Goal: Task Accomplishment & Management: Complete application form

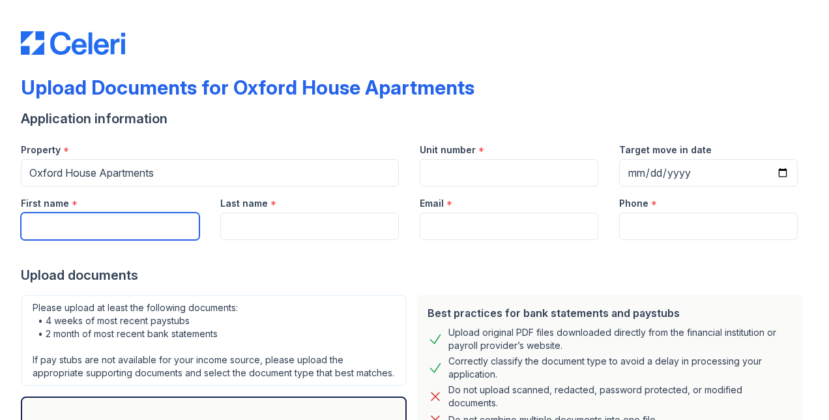
click at [78, 229] on input "First name" at bounding box center [110, 225] width 179 height 27
type input "[PERSON_NAME]"
type input "Almajdoub"
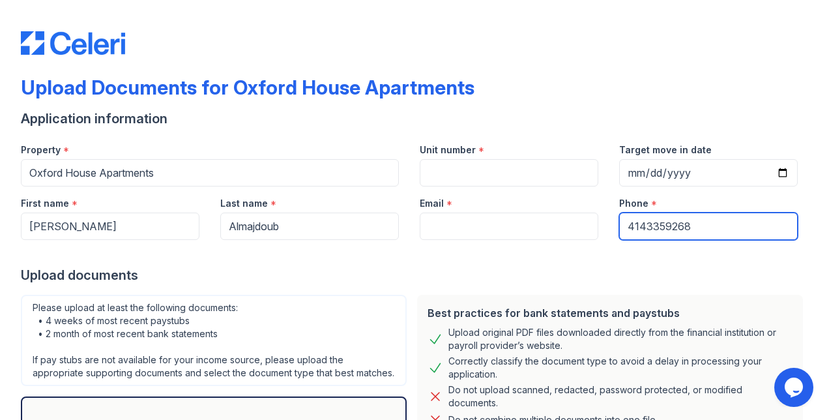
click at [714, 227] on input "4143359268" at bounding box center [708, 225] width 179 height 27
type input "4"
type input "7735014030"
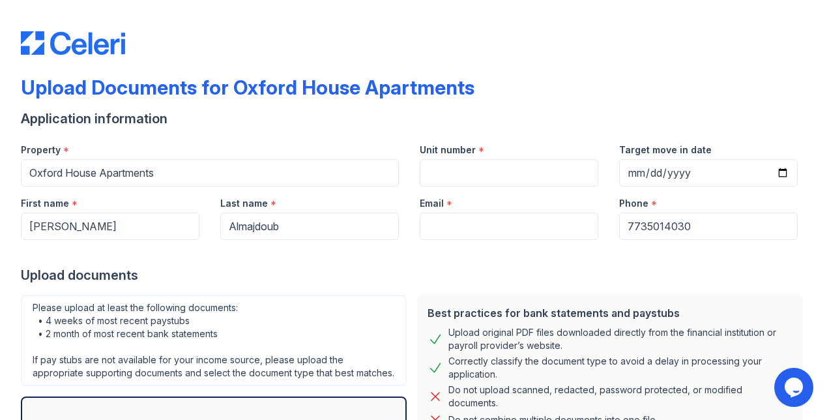
click at [598, 86] on div "Upload Documents for Oxford House Apartments" at bounding box center [414, 93] width 787 height 34
click at [776, 173] on input "Target move in date" at bounding box center [708, 172] width 179 height 27
type input "[DATE]"
click at [497, 170] on input "Unit number" at bounding box center [509, 172] width 179 height 27
type input "D220"
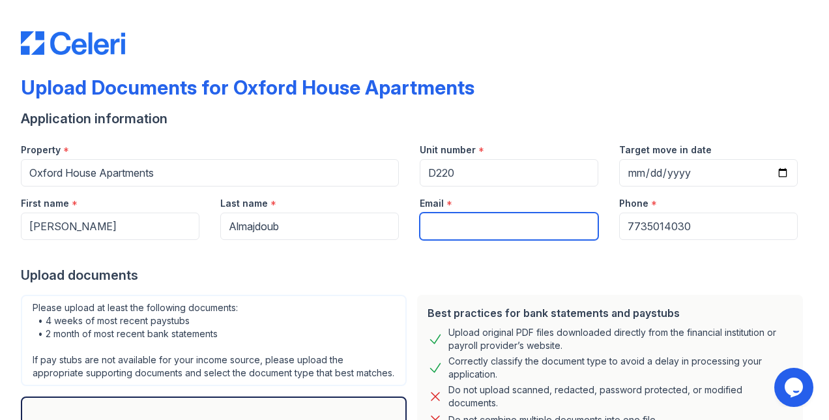
click at [471, 224] on input "Email" at bounding box center [509, 225] width 179 height 27
type input "[EMAIL_ADDRESS][DOMAIN_NAME]"
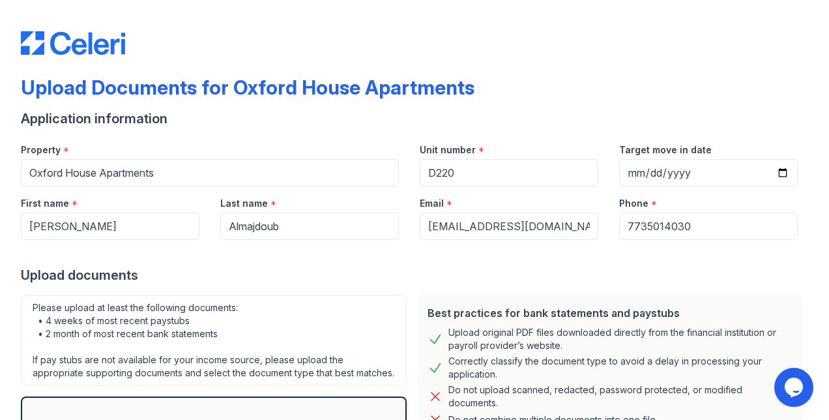
click at [284, 127] on div "Application information" at bounding box center [414, 118] width 787 height 18
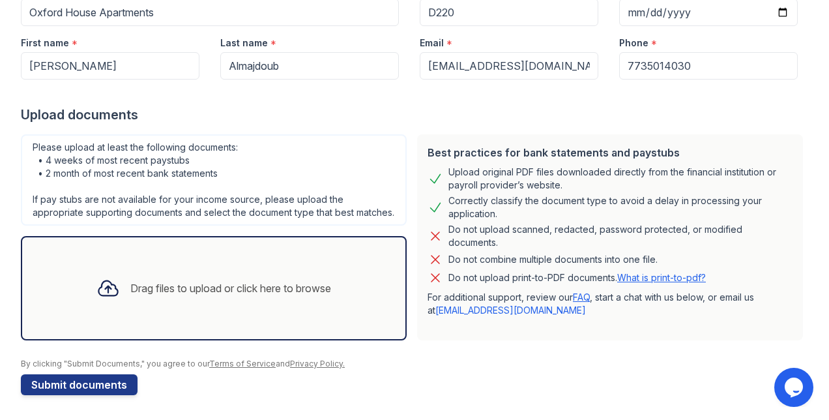
scroll to position [173, 0]
click at [224, 284] on div "Drag files to upload or click here to browse" at bounding box center [230, 287] width 201 height 16
click at [579, 290] on link "FAQ" at bounding box center [581, 295] width 17 height 11
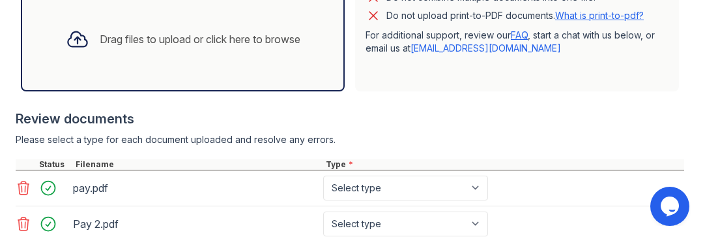
scroll to position [474, 0]
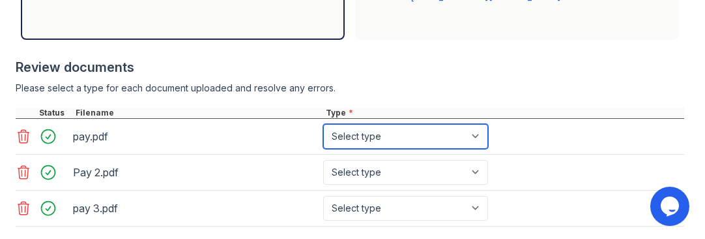
click at [482, 137] on select "Select type Paystub Bank Statement Offer Letter Tax Documents Benefit Award Let…" at bounding box center [405, 136] width 165 height 25
select select "paystub"
click at [323, 124] on select "Select type Paystub Bank Statement Offer Letter Tax Documents Benefit Award Let…" at bounding box center [405, 136] width 165 height 25
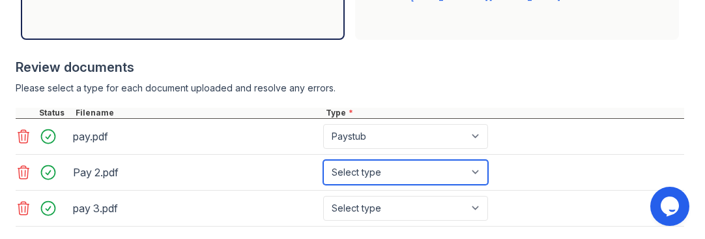
click at [481, 171] on select "Select type Paystub Bank Statement Offer Letter Tax Documents Benefit Award Let…" at bounding box center [405, 172] width 165 height 25
select select "paystub"
click at [323, 160] on select "Select type Paystub Bank Statement Offer Letter Tax Documents Benefit Award Let…" at bounding box center [405, 172] width 165 height 25
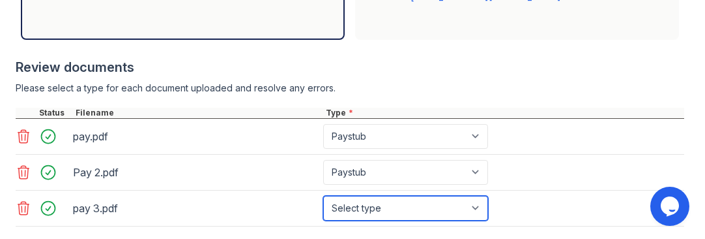
click at [474, 207] on select "Select type Paystub Bank Statement Offer Letter Tax Documents Benefit Award Let…" at bounding box center [405, 208] width 165 height 25
select select "paystub"
click at [323, 196] on select "Select type Paystub Bank Statement Offer Letter Tax Documents Benefit Award Let…" at bounding box center [405, 208] width 165 height 25
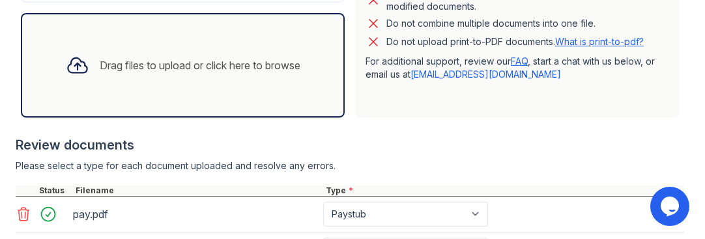
scroll to position [582, 0]
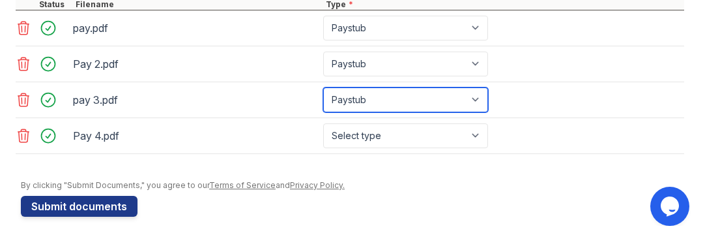
click at [481, 96] on select "Select type Paystub Bank Statement Offer Letter Tax Documents Benefit Award Let…" at bounding box center [405, 99] width 165 height 25
click at [323, 87] on select "Select type Paystub Bank Statement Offer Letter Tax Documents Benefit Award Let…" at bounding box center [405, 99] width 165 height 25
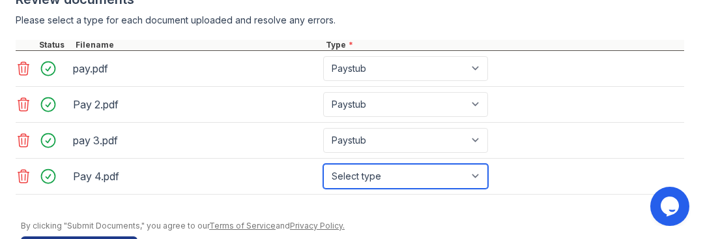
click at [479, 171] on select "Select type Paystub Bank Statement Offer Letter Tax Documents Benefit Award Let…" at bounding box center [405, 176] width 165 height 25
select select "paystub"
click at [323, 164] on select "Select type Paystub Bank Statement Offer Letter Tax Documents Benefit Award Let…" at bounding box center [405, 176] width 165 height 25
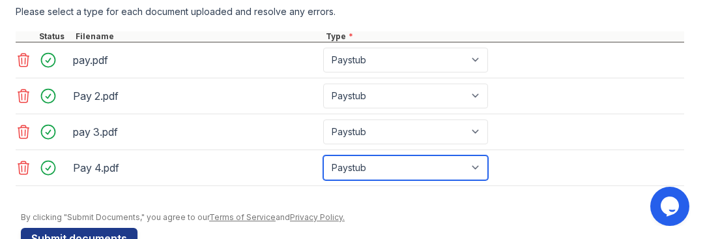
scroll to position [564, 0]
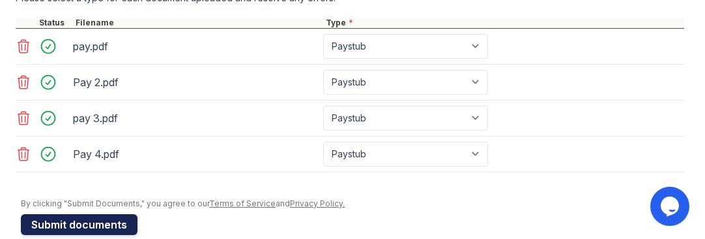
click at [59, 217] on button "Submit documents" at bounding box center [79, 224] width 117 height 21
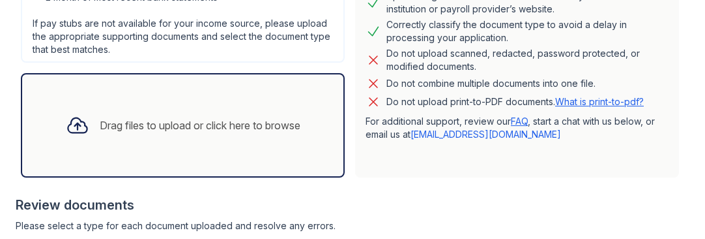
scroll to position [372, 0]
click at [515, 120] on link "FAQ" at bounding box center [519, 121] width 17 height 11
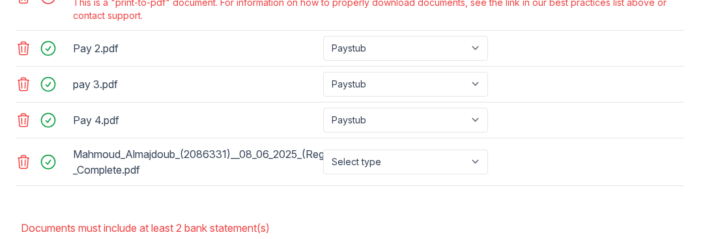
scroll to position [625, 0]
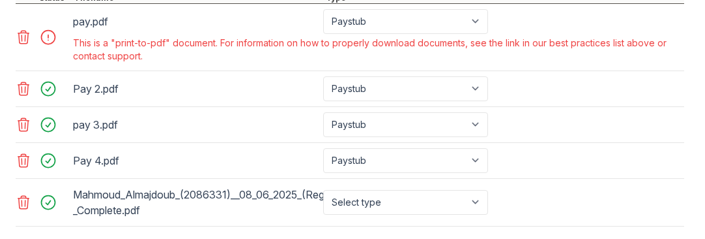
click at [25, 87] on icon at bounding box center [23, 88] width 11 height 13
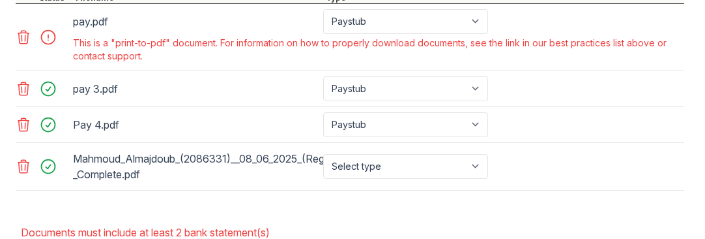
click at [25, 87] on icon at bounding box center [23, 88] width 11 height 13
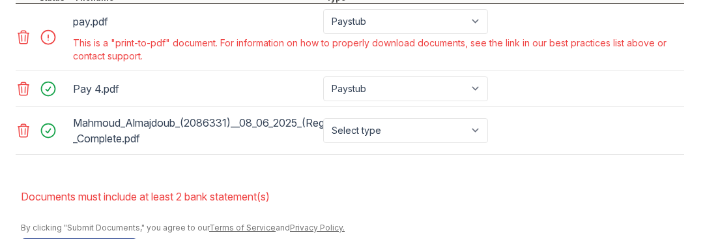
click at [25, 87] on icon at bounding box center [23, 88] width 11 height 13
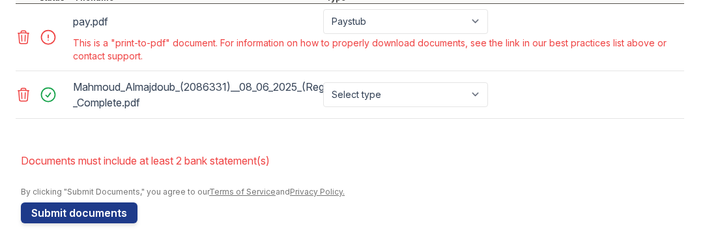
click at [21, 35] on icon at bounding box center [23, 37] width 11 height 13
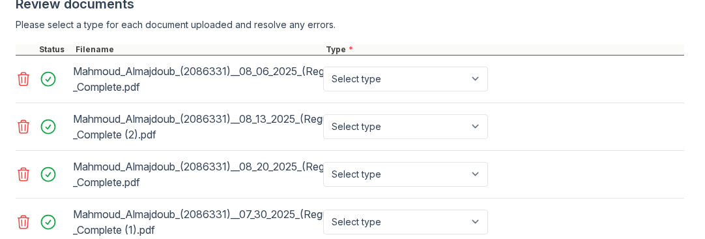
scroll to position [587, 0]
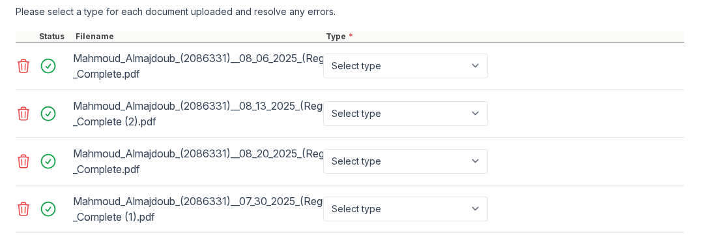
click at [189, 203] on div "Mahmoud_Almajdoub_(2086331)__07_30_2025_(Regular_Run_Category)_-_Complete (1).p…" at bounding box center [195, 208] width 245 height 36
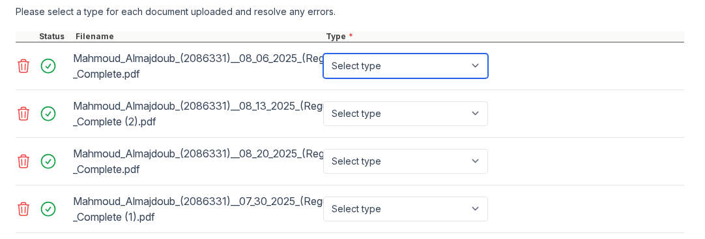
click at [471, 66] on select "Select type Paystub Bank Statement Offer Letter Tax Documents Benefit Award Let…" at bounding box center [405, 65] width 165 height 25
select select "paystub"
click at [323, 53] on select "Select type Paystub Bank Statement Offer Letter Tax Documents Benefit Award Let…" at bounding box center [405, 65] width 165 height 25
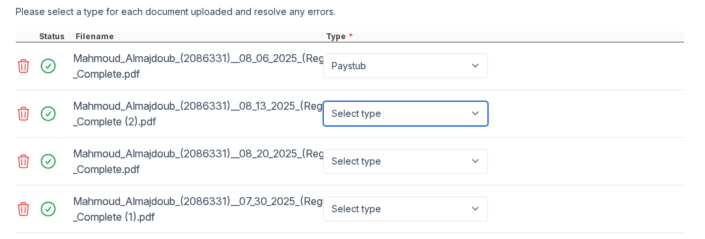
click at [469, 112] on select "Select type Paystub Bank Statement Offer Letter Tax Documents Benefit Award Let…" at bounding box center [405, 113] width 165 height 25
select select "paystub"
click at [323, 101] on select "Select type Paystub Bank Statement Offer Letter Tax Documents Benefit Award Let…" at bounding box center [405, 113] width 165 height 25
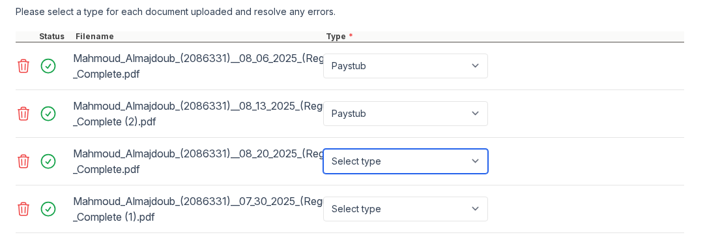
click at [476, 158] on select "Select type Paystub Bank Statement Offer Letter Tax Documents Benefit Award Let…" at bounding box center [405, 161] width 165 height 25
select select "paystub"
click at [323, 149] on select "Select type Paystub Bank Statement Offer Letter Tax Documents Benefit Award Let…" at bounding box center [405, 161] width 165 height 25
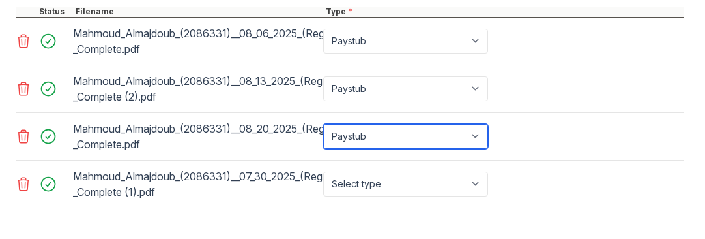
scroll to position [613, 0]
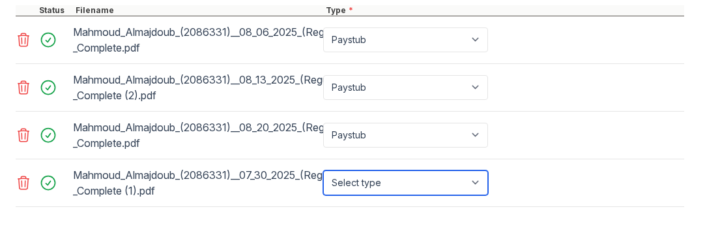
click at [470, 179] on select "Select type Paystub Bank Statement Offer Letter Tax Documents Benefit Award Let…" at bounding box center [405, 182] width 165 height 25
select select "paystub"
click at [323, 170] on select "Select type Paystub Bank Statement Offer Letter Tax Documents Benefit Award Let…" at bounding box center [405, 182] width 165 height 25
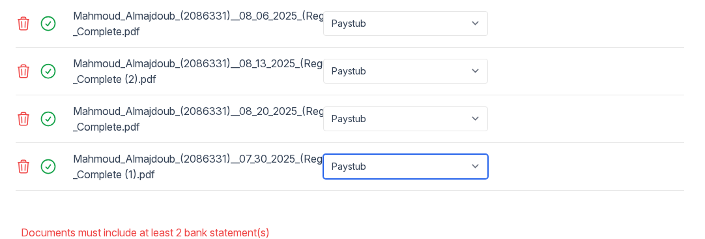
scroll to position [693, 0]
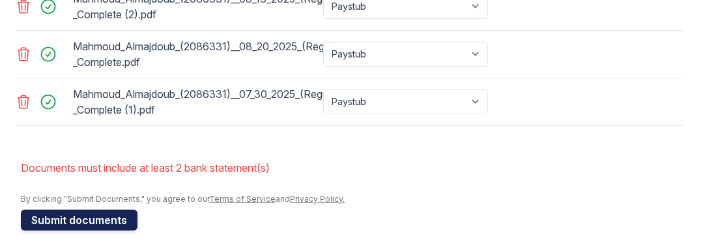
click at [76, 215] on button "Submit documents" at bounding box center [79, 219] width 117 height 21
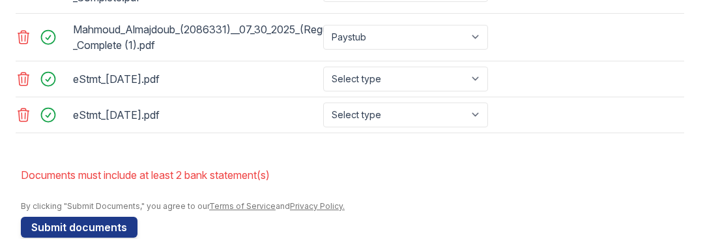
scroll to position [779, 0]
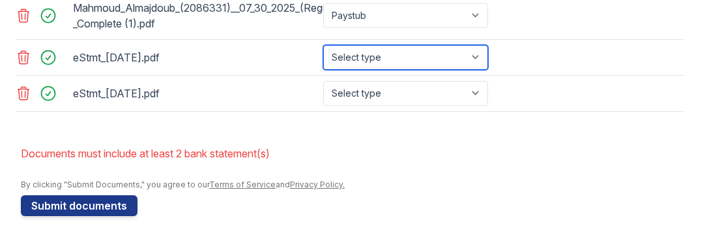
click at [477, 59] on select "Select type Paystub Bank Statement Offer Letter Tax Documents Benefit Award Let…" at bounding box center [405, 57] width 165 height 25
select select "bank_statement"
click at [323, 45] on select "Select type Paystub Bank Statement Offer Letter Tax Documents Benefit Award Let…" at bounding box center [405, 57] width 165 height 25
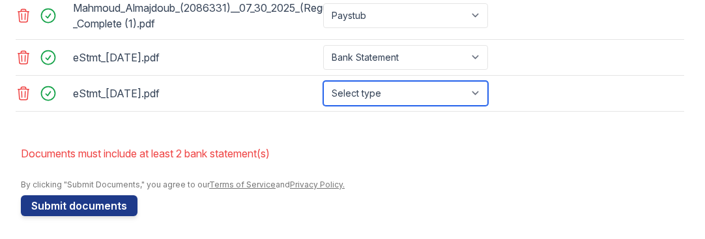
click at [478, 86] on select "Select type Paystub Bank Statement Offer Letter Tax Documents Benefit Award Let…" at bounding box center [405, 93] width 165 height 25
select select "bank_statement"
click at [323, 81] on select "Select type Paystub Bank Statement Offer Letter Tax Documents Benefit Award Let…" at bounding box center [405, 93] width 165 height 25
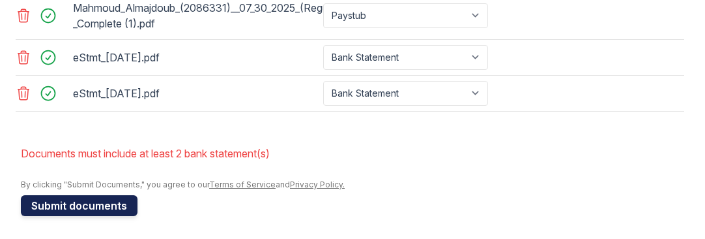
click at [109, 197] on button "Submit documents" at bounding box center [79, 205] width 117 height 21
